Goal: Task Accomplishment & Management: Manage account settings

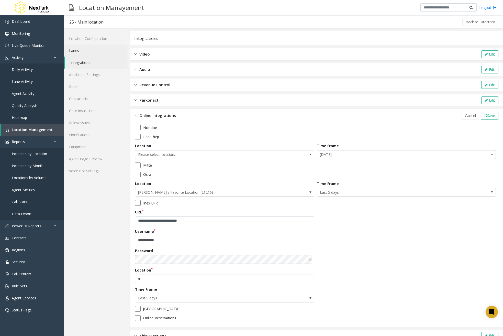
click at [86, 51] on link "Lanes" at bounding box center [96, 51] width 64 height 12
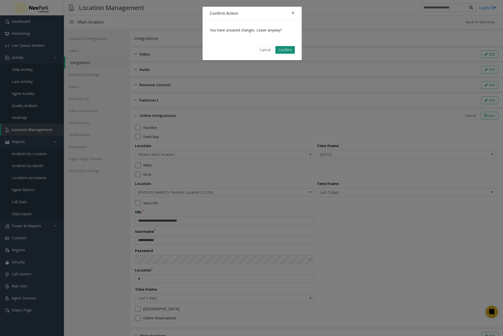
click at [293, 51] on button "Confirm" at bounding box center [285, 50] width 19 height 8
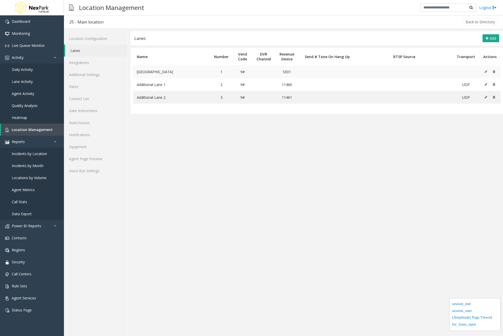
click at [487, 72] on icon at bounding box center [486, 71] width 3 height 3
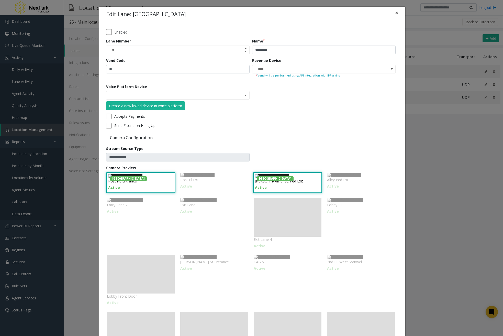
click at [395, 10] on span "×" at bounding box center [396, 12] width 3 height 7
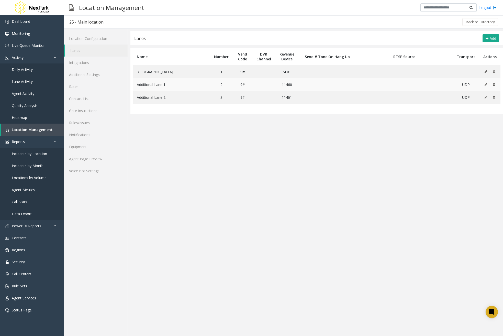
click at [487, 85] on icon at bounding box center [486, 84] width 3 height 3
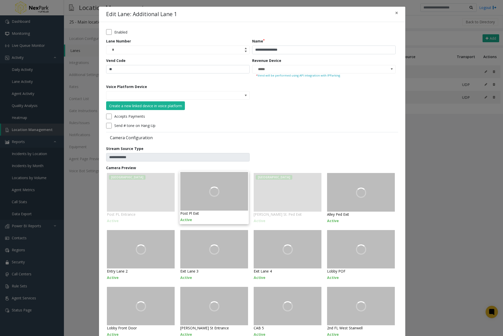
click at [209, 179] on img at bounding box center [214, 191] width 68 height 38
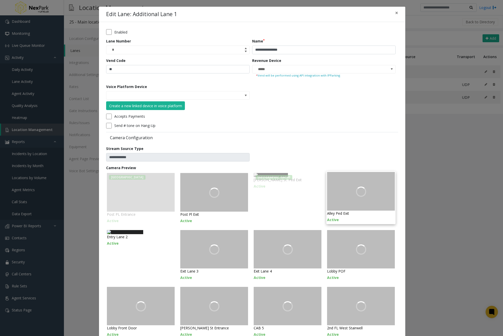
click at [362, 198] on img at bounding box center [361, 191] width 68 height 38
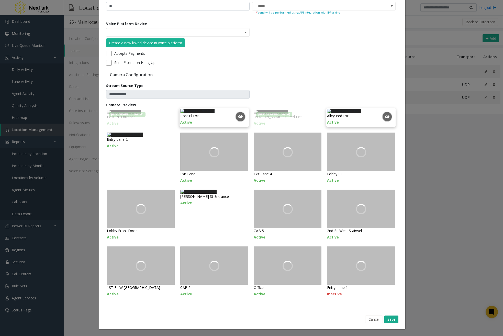
scroll to position [98, 0]
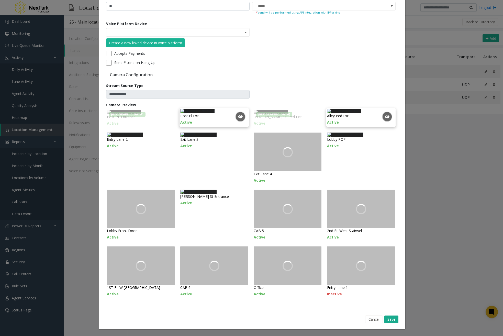
click at [215, 109] on img at bounding box center [197, 111] width 34 height 4
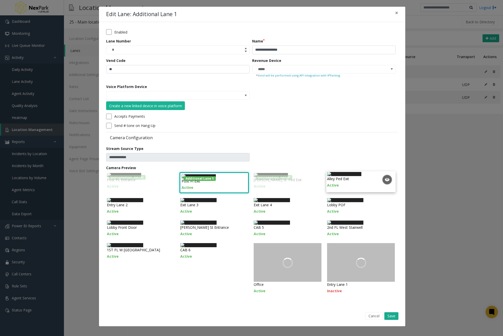
click at [361, 172] on img at bounding box center [344, 174] width 34 height 4
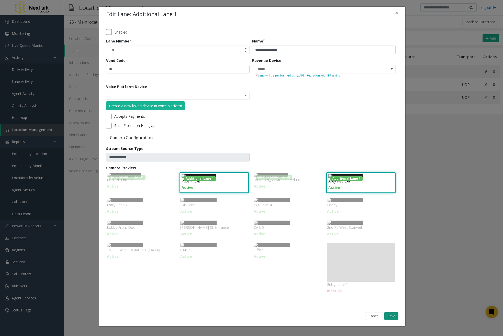
click at [390, 320] on button "Save" at bounding box center [391, 316] width 14 height 8
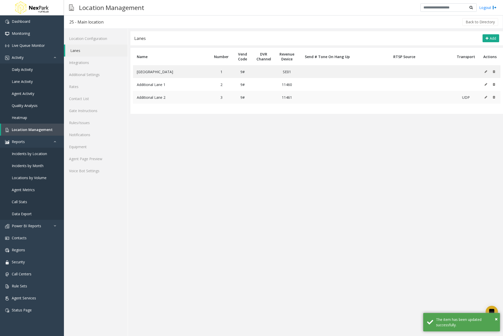
click at [486, 96] on icon at bounding box center [486, 97] width 3 height 3
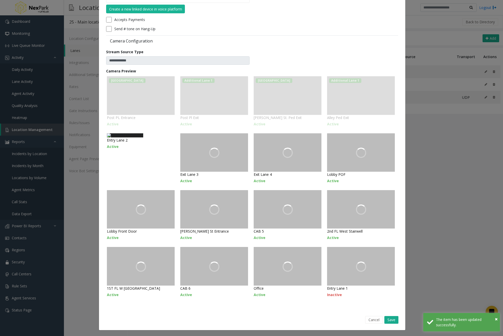
scroll to position [97, 0]
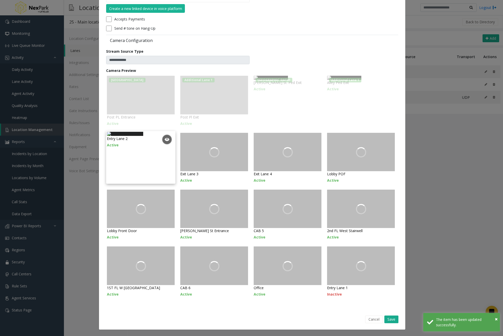
click at [143, 136] on img at bounding box center [125, 134] width 36 height 4
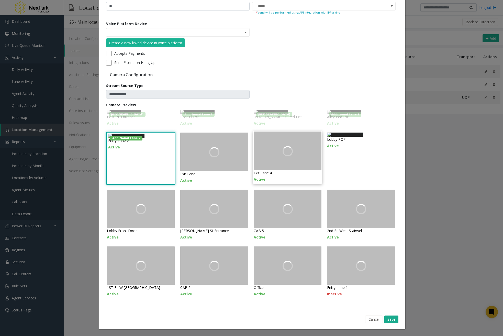
click at [287, 161] on img at bounding box center [288, 150] width 68 height 38
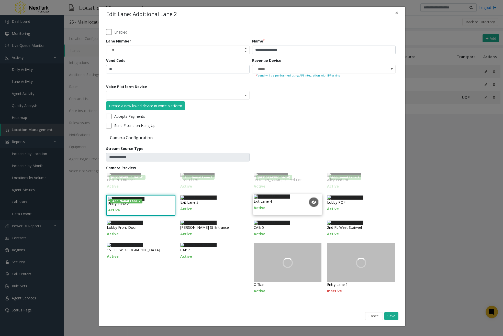
click at [290, 194] on img at bounding box center [272, 196] width 36 height 4
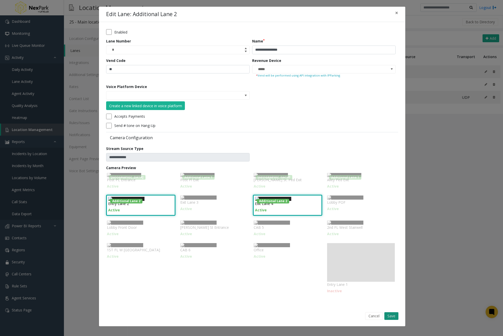
click at [390, 320] on button "Save" at bounding box center [391, 316] width 14 height 8
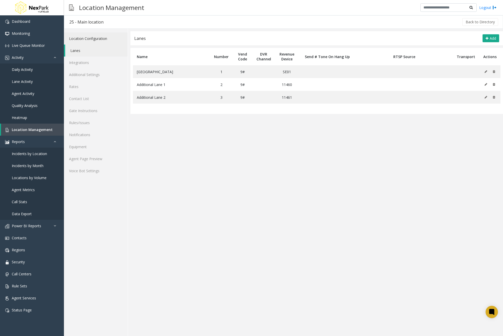
click at [98, 38] on link "Location Configuration" at bounding box center [96, 38] width 64 height 12
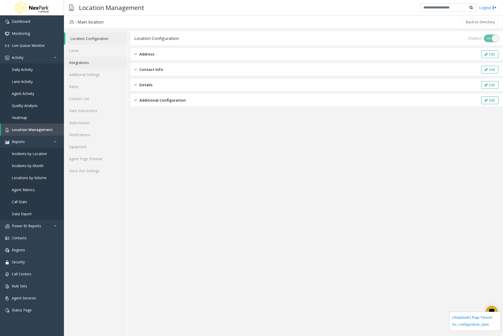
click at [82, 58] on link "Integrations" at bounding box center [96, 63] width 64 height 12
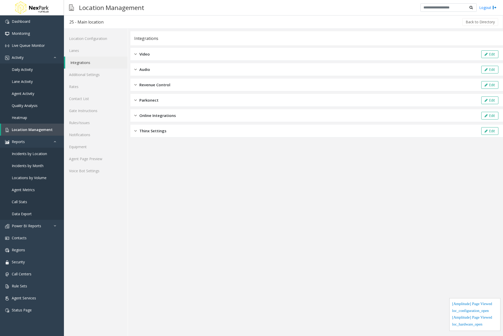
click at [82, 63] on link "Integrations" at bounding box center [96, 63] width 62 height 12
click at [94, 78] on link "Additional Settings" at bounding box center [96, 75] width 64 height 12
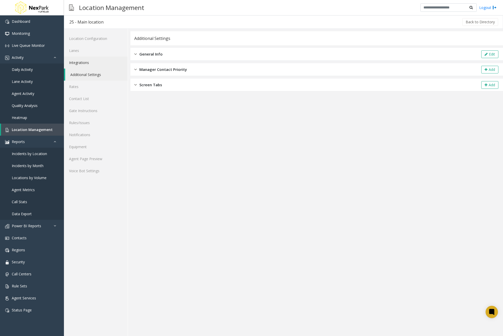
click at [99, 63] on link "Integrations" at bounding box center [96, 63] width 64 height 12
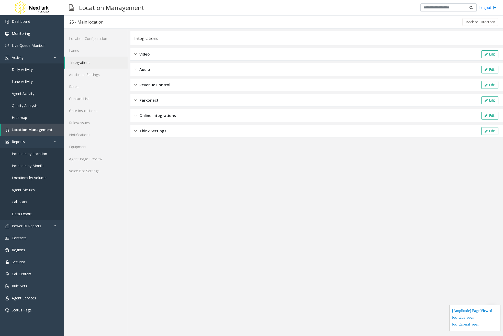
click at [168, 67] on div "Audio Edit" at bounding box center [316, 69] width 373 height 13
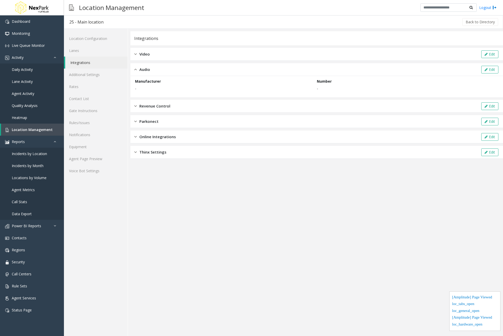
click at [172, 106] on div "Revenue Control Edit" at bounding box center [316, 106] width 373 height 13
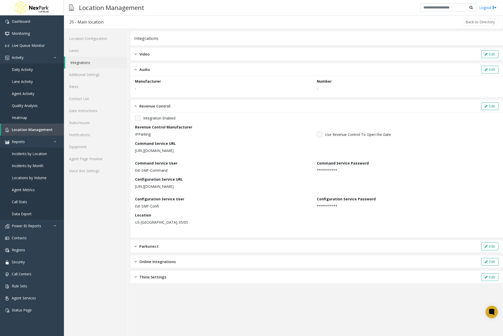
click at [169, 250] on div "Parkonect Edit" at bounding box center [316, 246] width 373 height 13
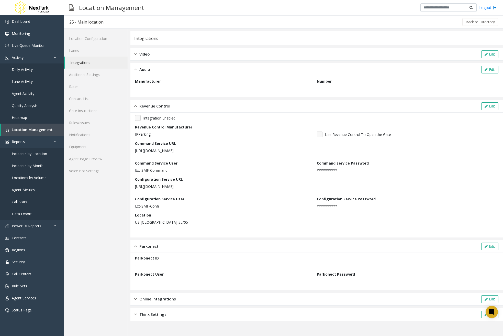
click at [171, 301] on span "Online Integrations" at bounding box center [157, 299] width 37 height 6
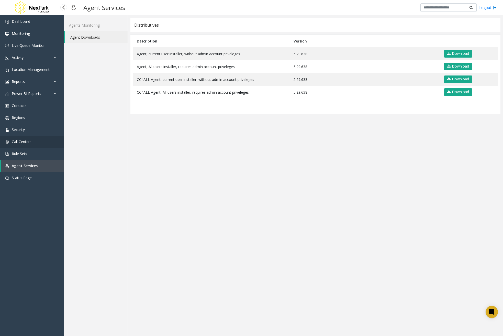
click at [40, 142] on link "Call Centers" at bounding box center [32, 142] width 64 height 12
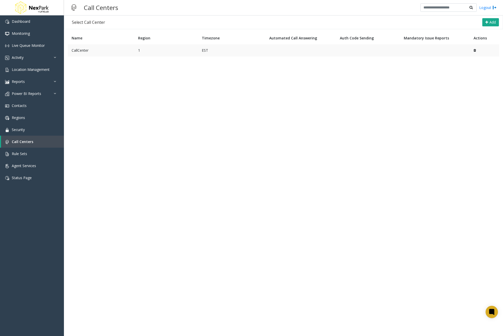
click at [110, 48] on td "CallCenter" at bounding box center [101, 50] width 67 height 12
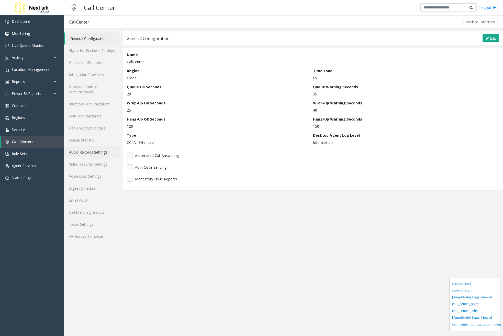
click at [85, 157] on link "Audio Records Settings" at bounding box center [92, 152] width 56 height 12
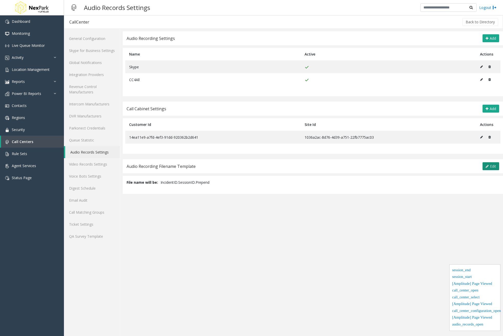
click at [491, 162] on button "Edit" at bounding box center [491, 166] width 17 height 8
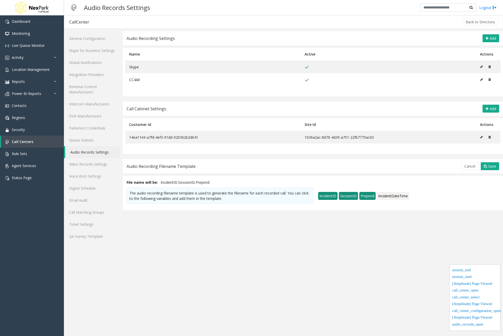
click at [335, 196] on span "IncidentID" at bounding box center [327, 196] width 19 height 8
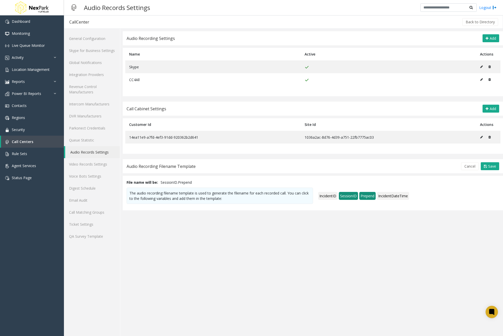
click at [392, 196] on span "IncidentDateTime" at bounding box center [393, 196] width 32 height 8
click at [390, 196] on span "IncidentDateTime" at bounding box center [393, 196] width 32 height 8
click at [348, 195] on span "SessionID" at bounding box center [348, 196] width 19 height 8
click at [378, 195] on span "IncidentDateTime" at bounding box center [393, 196] width 32 height 8
click at [365, 195] on span "Prepend" at bounding box center [367, 196] width 16 height 8
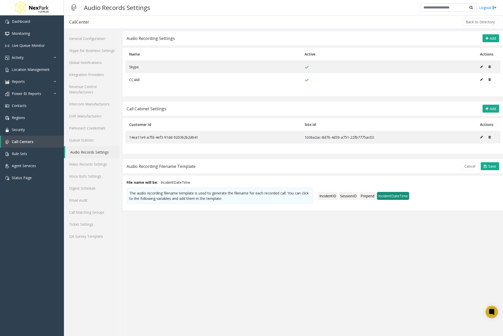
click at [391, 197] on span "IncidentDateTime" at bounding box center [393, 196] width 32 height 8
click at [443, 188] on div "The audio recording filename template is used to generate the filename for each…" at bounding box center [313, 195] width 373 height 21
drag, startPoint x: 435, startPoint y: 259, endPoint x: 442, endPoint y: 243, distance: 17.4
click at [435, 259] on app-audio-records-settings "Audio Recording Settings Add Name Active Actions Skype CC4All Call Cabinet Sett…" at bounding box center [313, 183] width 380 height 305
click at [489, 165] on span "Save" at bounding box center [492, 166] width 8 height 5
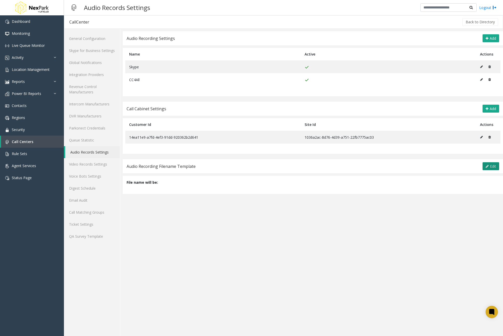
click at [496, 162] on button "Edit" at bounding box center [491, 166] width 17 height 8
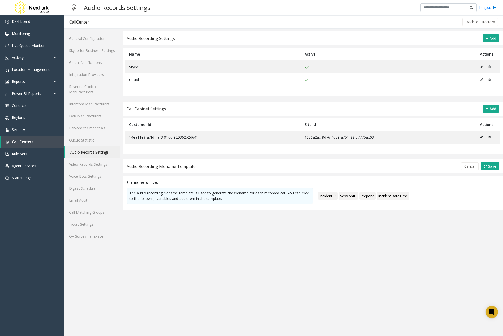
click at [426, 264] on app-audio-records-settings "Audio Recording Settings Add Name Active Actions Skype CC4All Call Cabinet Sett…" at bounding box center [313, 183] width 380 height 305
click at [477, 165] on button "Cancel" at bounding box center [470, 166] width 18 height 8
